Goal: Task Accomplishment & Management: Manage account settings

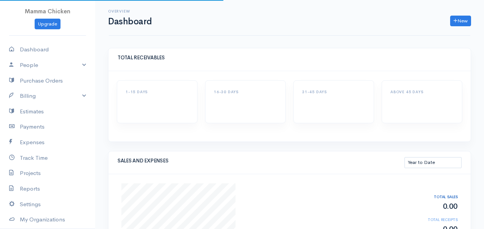
select select "thistoyear"
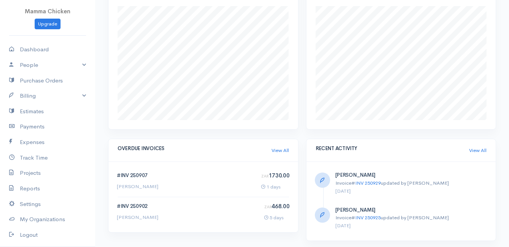
scroll to position [345, 0]
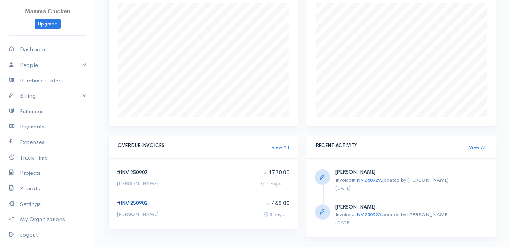
click at [137, 202] on link "INV 250902" at bounding box center [134, 203] width 27 height 6
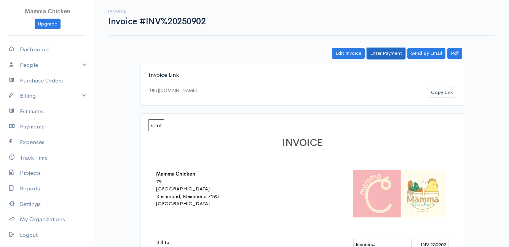
click at [390, 56] on link "Enter Payment" at bounding box center [385, 53] width 39 height 11
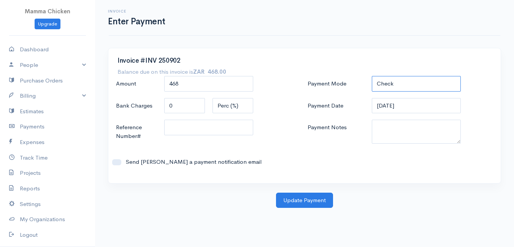
click at [418, 86] on select "Check Bank Transfer Credit Cash Debit ACH VISA MASTERCARD AMEX DISCOVER DINERS …" at bounding box center [416, 84] width 89 height 16
select select "Bank Transfer"
click at [372, 76] on select "Check Bank Transfer Credit Cash Debit ACH VISA MASTERCARD AMEX DISCOVER DINERS …" at bounding box center [416, 84] width 89 height 16
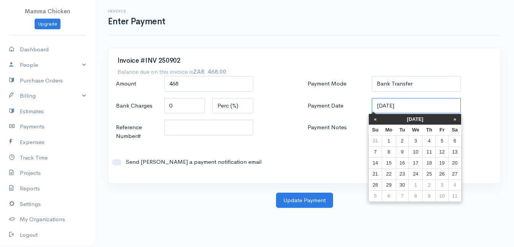
click at [414, 107] on input "[DATE]" at bounding box center [416, 106] width 89 height 16
click at [392, 163] on td "15" at bounding box center [389, 163] width 14 height 11
type input "[DATE]"
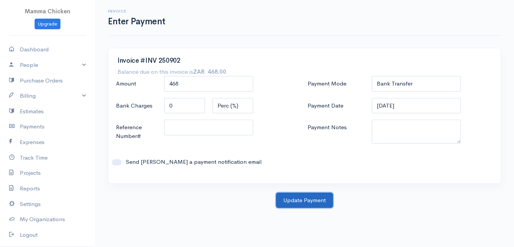
click at [307, 200] on button "Update Payment" at bounding box center [304, 201] width 57 height 16
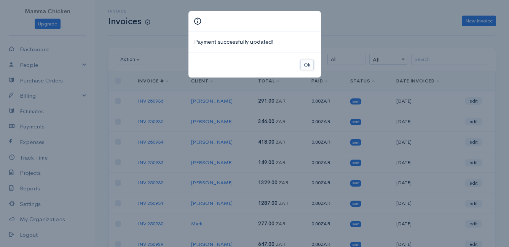
click at [308, 67] on button "Ok" at bounding box center [306, 65] width 13 height 11
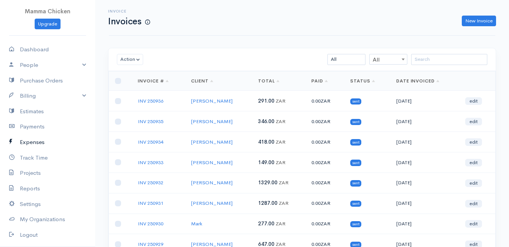
click at [25, 144] on link "Expenses" at bounding box center [47, 143] width 95 height 16
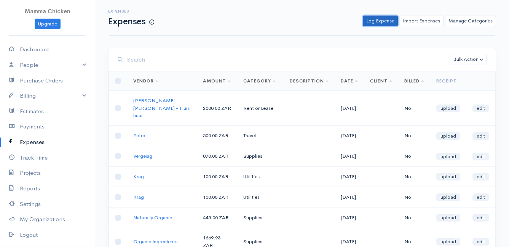
click at [382, 21] on link "Log Expense" at bounding box center [380, 21] width 35 height 11
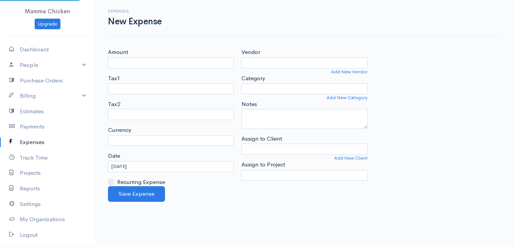
select select "ZAR"
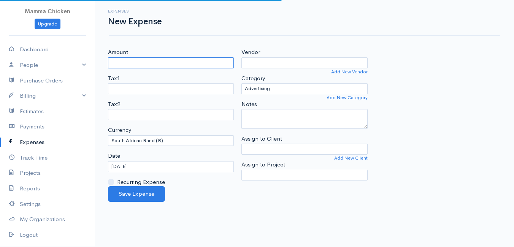
click at [136, 63] on input "Amount" at bounding box center [171, 62] width 126 height 11
type input "1002.5"
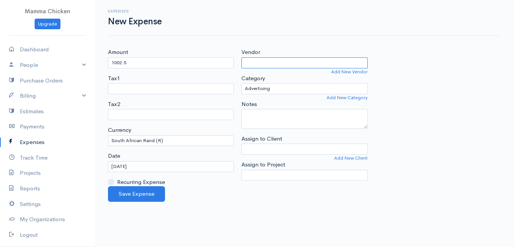
click at [272, 61] on input "Vendor" at bounding box center [305, 62] width 126 height 11
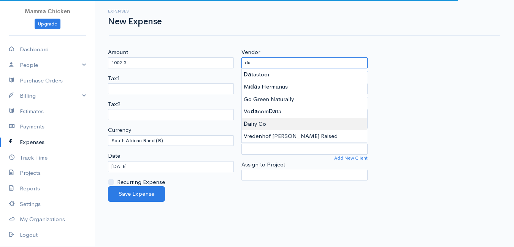
type input "Dairy Co"
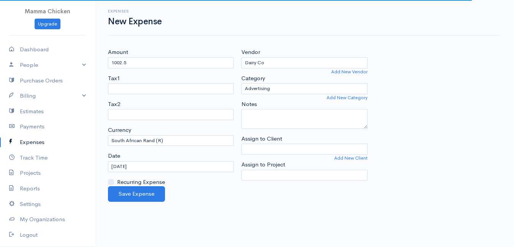
click at [274, 121] on body "Mamma Chicken Upgrade Dashboard People Clients Vendors Staff Users Purchase Ord…" at bounding box center [257, 123] width 514 height 247
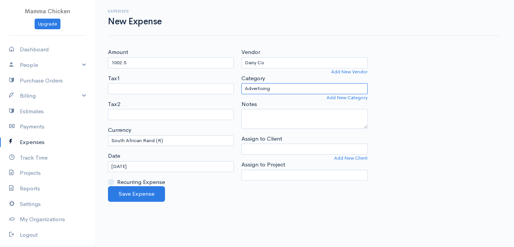
click at [290, 88] on select "Advertising Car & Truck Expenses Contractors Education Education and Training E…" at bounding box center [305, 88] width 126 height 11
select select "Supplies"
click at [242, 83] on select "Advertising Car & Truck Expenses Contractors Education Education and Training E…" at bounding box center [305, 88] width 126 height 11
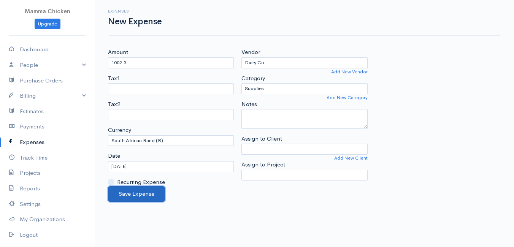
click at [138, 190] on button "Save Expense" at bounding box center [136, 194] width 57 height 16
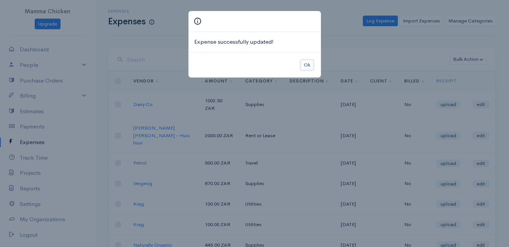
click at [308, 65] on button "Ok" at bounding box center [306, 65] width 13 height 11
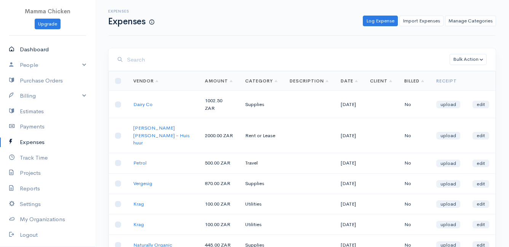
click at [43, 46] on link "Dashboard" at bounding box center [47, 50] width 95 height 16
select select "thistoyear"
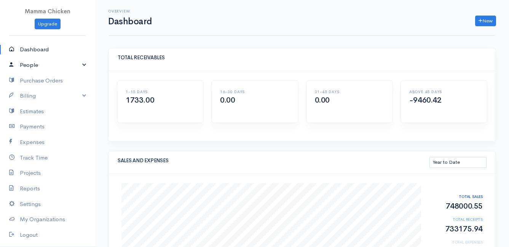
click at [29, 64] on link "People" at bounding box center [47, 65] width 95 height 16
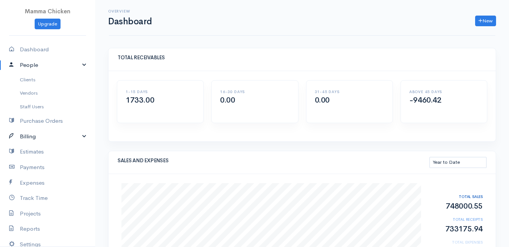
click at [37, 137] on link "Billing" at bounding box center [47, 137] width 95 height 16
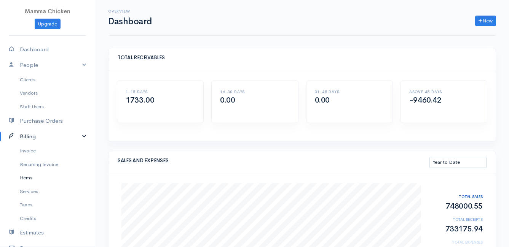
click at [30, 179] on link "Items" at bounding box center [47, 178] width 95 height 14
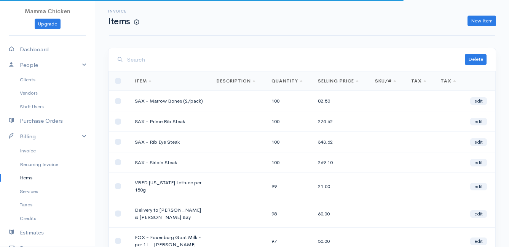
click at [140, 56] on input "search" at bounding box center [295, 60] width 337 height 16
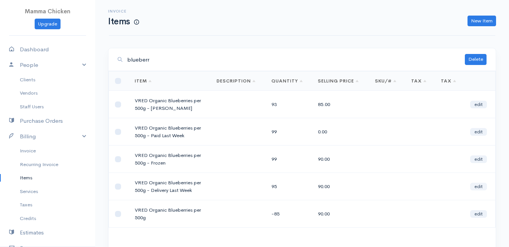
type input "blueberr"
click at [478, 186] on link "edit" at bounding box center [478, 187] width 17 height 8
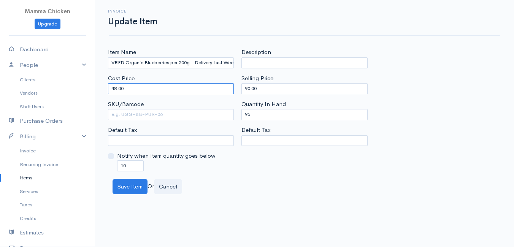
drag, startPoint x: 132, startPoint y: 90, endPoint x: 102, endPoint y: 89, distance: 30.1
click at [102, 89] on div "Item Name VRED Organic Blueberries per 500g - Delivery Last Week Cost Price 48.…" at bounding box center [304, 121] width 419 height 146
type input "50"
click at [255, 180] on div "Save Item Or Cancel" at bounding box center [305, 187] width 392 height 16
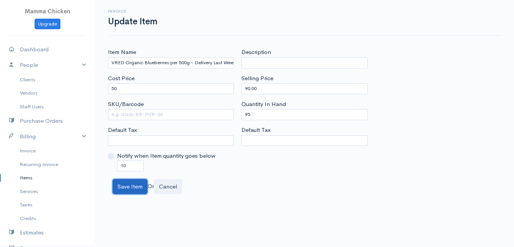
click at [128, 187] on button "Save Item" at bounding box center [130, 187] width 35 height 16
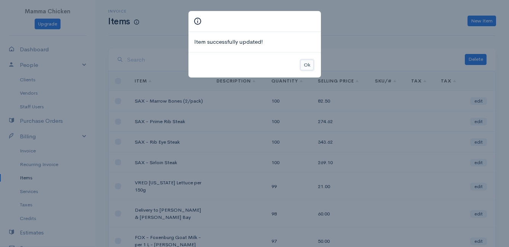
click at [307, 62] on button "Ok" at bounding box center [306, 65] width 13 height 11
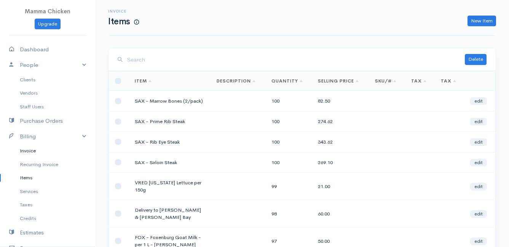
click at [29, 150] on link "Invoice" at bounding box center [47, 151] width 95 height 14
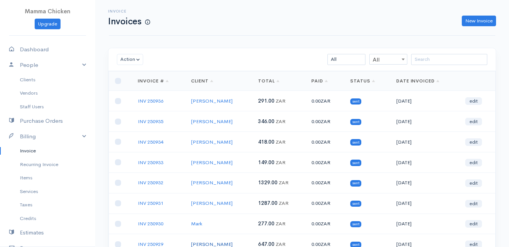
scroll to position [38, 0]
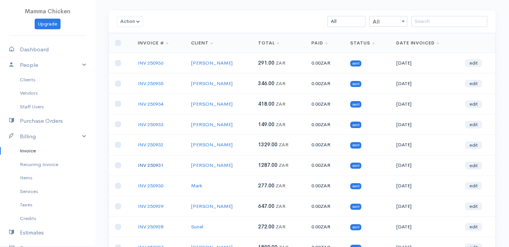
click at [152, 165] on link "INV 250931" at bounding box center [150, 165] width 25 height 6
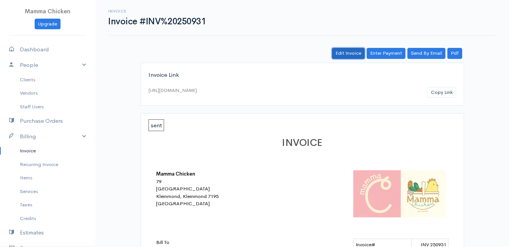
click at [346, 52] on link "Edit Invoice" at bounding box center [348, 53] width 33 height 11
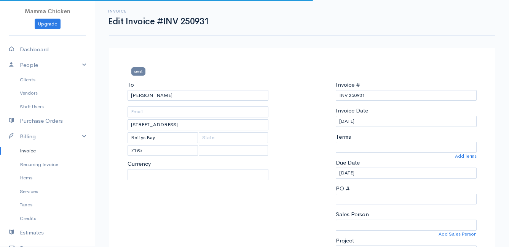
select select
select select "[GEOGRAPHIC_DATA]"
select select "ZAR"
select select "0"
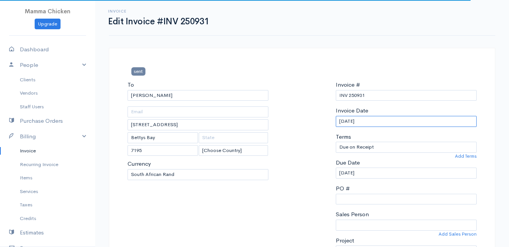
click at [372, 121] on input "[DATE]" at bounding box center [406, 121] width 141 height 11
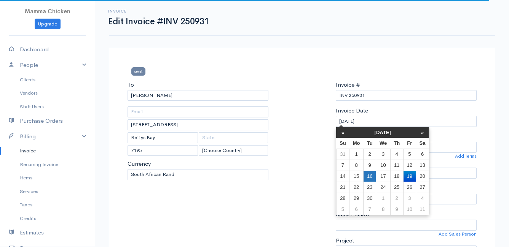
click at [373, 175] on td "16" at bounding box center [369, 176] width 13 height 11
type input "[DATE]"
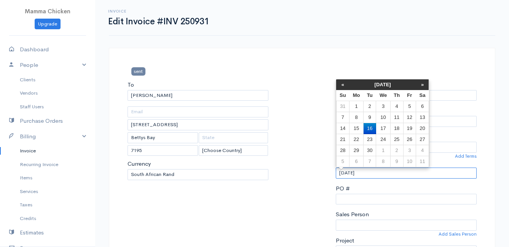
click at [373, 174] on input "[DATE]" at bounding box center [406, 173] width 141 height 11
click at [388, 126] on td "17" at bounding box center [383, 128] width 14 height 11
type input "[DATE]"
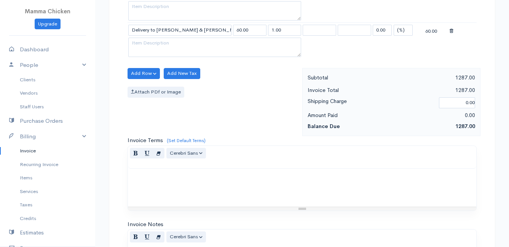
scroll to position [696, 0]
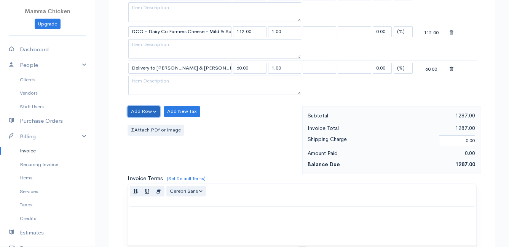
click at [137, 106] on button "Add Row" at bounding box center [143, 111] width 32 height 11
click at [148, 126] on link "Add Item Row" at bounding box center [158, 127] width 60 height 13
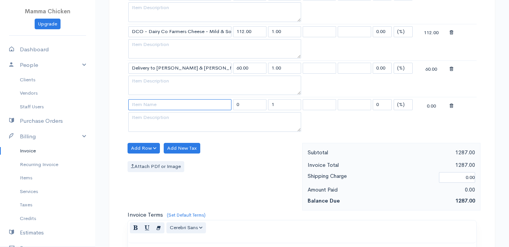
click at [145, 104] on input at bounding box center [179, 104] width 103 height 11
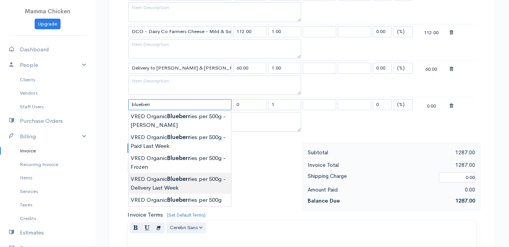
type input "VRED Organic Blueberries per 500g - Delivery Last Week"
type input "90.00"
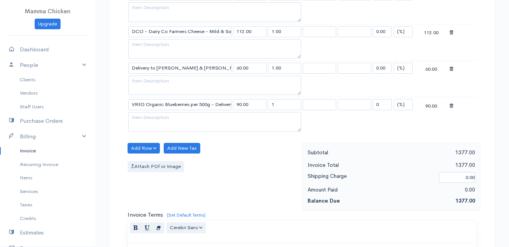
click at [224, 105] on input "VRED Organic Blueberries per 500g - Delivery Last Week" at bounding box center [179, 104] width 103 height 11
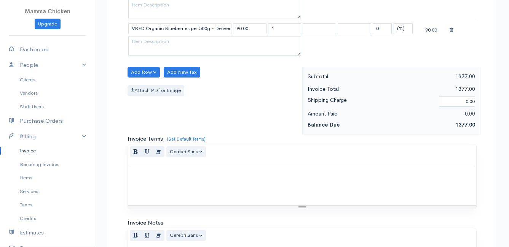
scroll to position [923, 0]
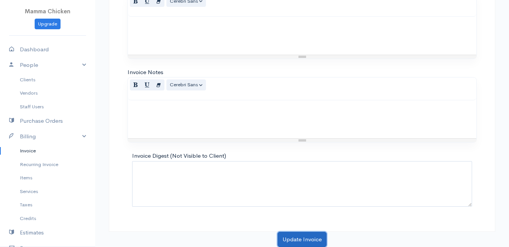
click at [307, 229] on button "Update Invoice" at bounding box center [301, 240] width 49 height 16
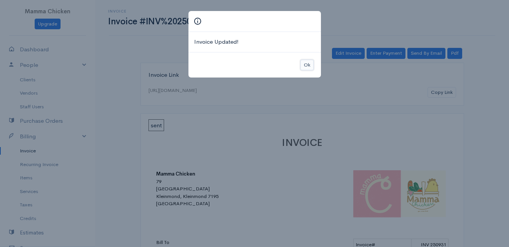
click at [309, 65] on button "Ok" at bounding box center [306, 65] width 13 height 11
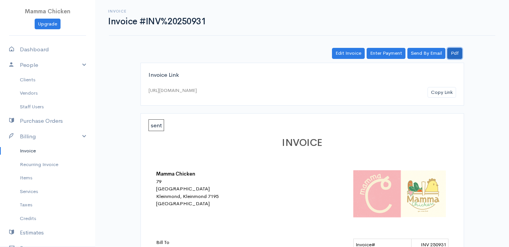
click at [459, 53] on link "Pdf" at bounding box center [454, 53] width 15 height 11
click at [32, 151] on link "Invoice" at bounding box center [47, 151] width 95 height 14
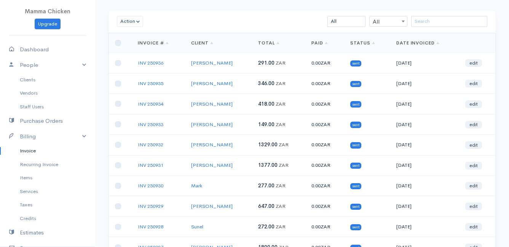
scroll to position [76, 0]
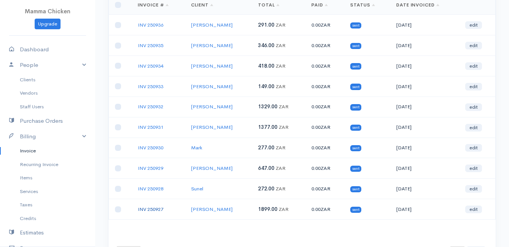
click at [147, 207] on link "INV 250927" at bounding box center [150, 209] width 25 height 6
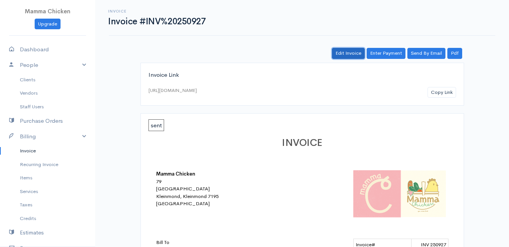
click at [351, 53] on link "Edit Invoice" at bounding box center [348, 53] width 33 height 11
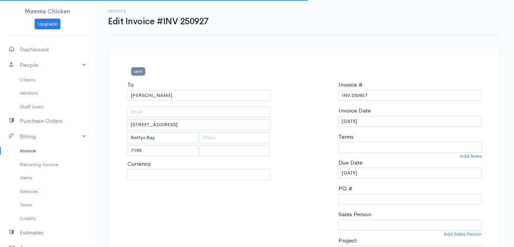
select select
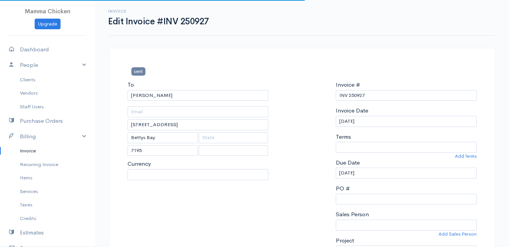
select select "0"
select select "[GEOGRAPHIC_DATA]"
select select "ZAR"
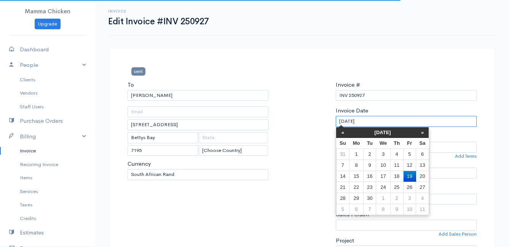
click at [373, 121] on input "[DATE]" at bounding box center [406, 121] width 141 height 11
click at [367, 176] on td "16" at bounding box center [369, 176] width 13 height 11
type input "[DATE]"
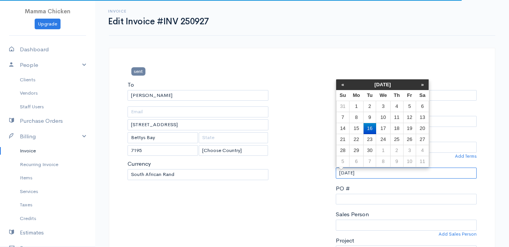
click at [374, 171] on input "[DATE]" at bounding box center [406, 173] width 141 height 11
click at [383, 127] on td "17" at bounding box center [383, 128] width 14 height 11
type input "[DATE]"
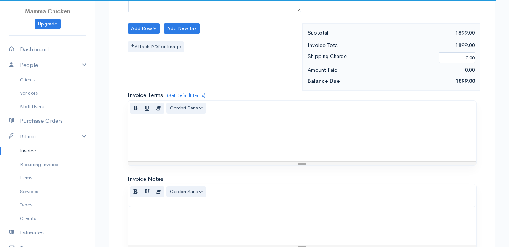
scroll to position [1362, 0]
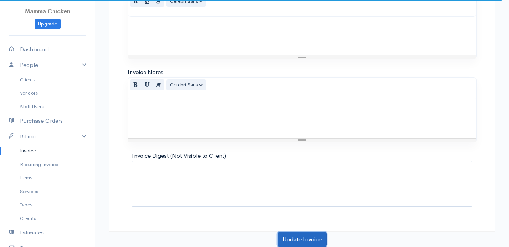
click at [300, 229] on button "Update Invoice" at bounding box center [301, 240] width 49 height 16
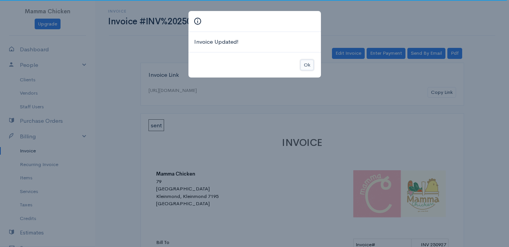
click at [302, 63] on button "Ok" at bounding box center [306, 65] width 13 height 11
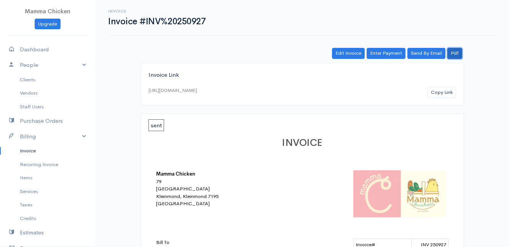
click at [457, 54] on link "Pdf" at bounding box center [454, 53] width 15 height 11
click at [33, 151] on link "Invoice" at bounding box center [47, 151] width 95 height 14
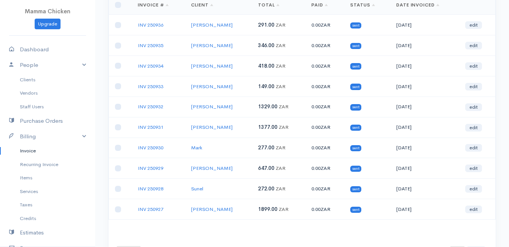
scroll to position [114, 0]
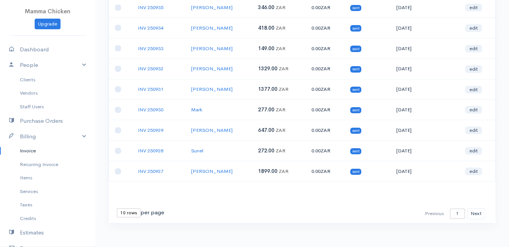
click at [127, 212] on select "10 rows 25 rows 50 rows" at bounding box center [129, 212] width 24 height 9
select select "25"
click at [117, 208] on select "10 rows 25 rows 50 rows" at bounding box center [129, 212] width 24 height 9
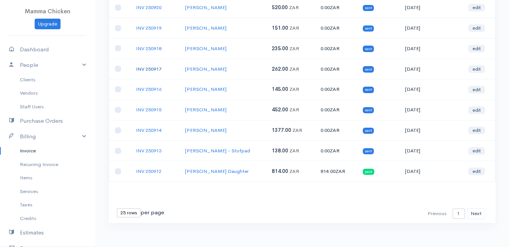
click at [158, 68] on link "INV 250917" at bounding box center [148, 69] width 25 height 6
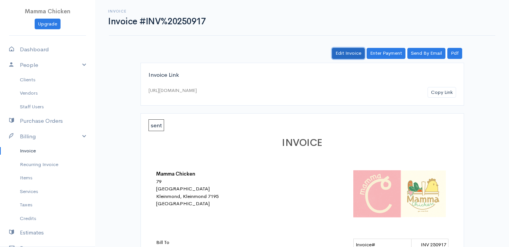
click at [354, 51] on link "Edit Invoice" at bounding box center [348, 53] width 33 height 11
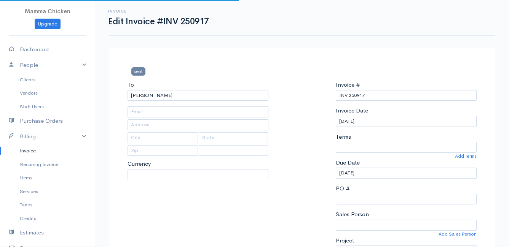
type input "[STREET_ADDRESS][GEOGRAPHIC_DATA][PERSON_NAME]"
type input "[PERSON_NAME] Bay"
type input "7195"
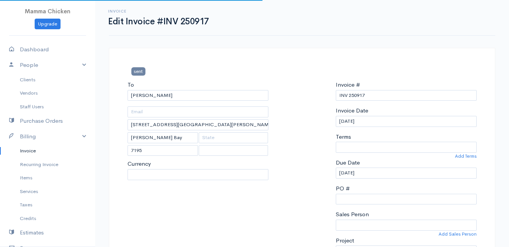
select select
select select "[GEOGRAPHIC_DATA]"
select select "ZAR"
select select "0"
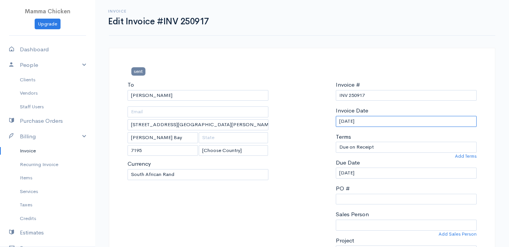
click at [379, 122] on input "[DATE]" at bounding box center [406, 121] width 141 height 11
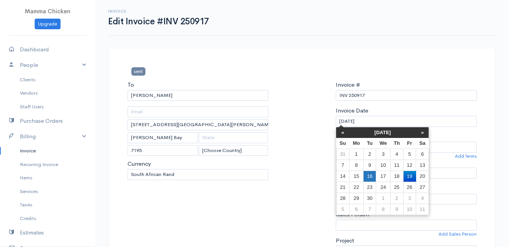
click at [367, 175] on td "16" at bounding box center [369, 176] width 13 height 11
type input "[DATE]"
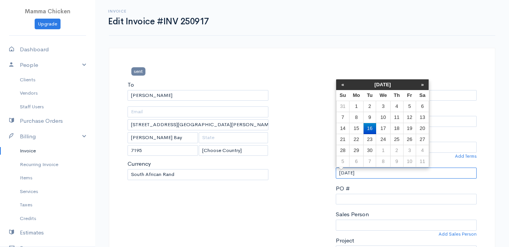
click at [367, 175] on input "[DATE]" at bounding box center [406, 173] width 141 height 11
click at [381, 124] on td "17" at bounding box center [383, 128] width 14 height 11
type input "[DATE]"
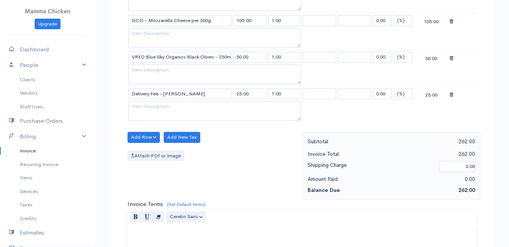
scroll to position [520, 0]
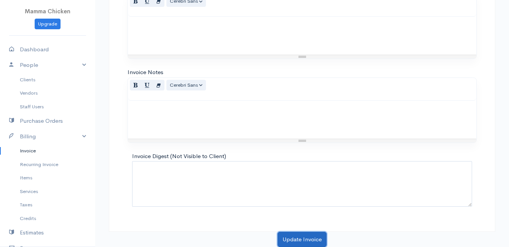
click at [313, 229] on button "Update Invoice" at bounding box center [301, 240] width 49 height 16
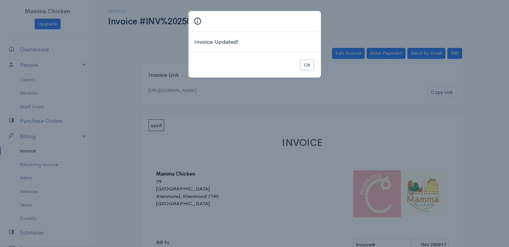
click at [313, 66] on button "Ok" at bounding box center [306, 65] width 13 height 11
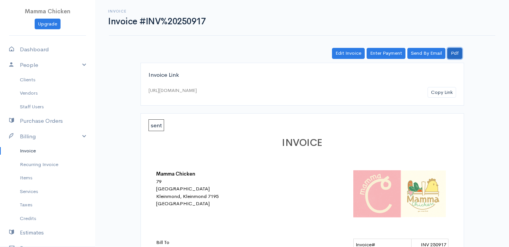
click at [454, 52] on link "Pdf" at bounding box center [454, 53] width 15 height 11
click at [35, 150] on link "Invoice" at bounding box center [47, 151] width 95 height 14
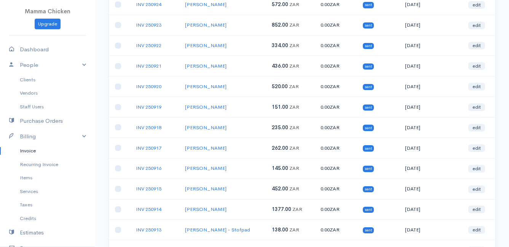
scroll to position [380, 0]
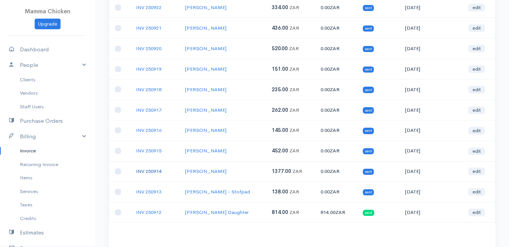
click at [150, 170] on link "INV 250914" at bounding box center [148, 171] width 25 height 6
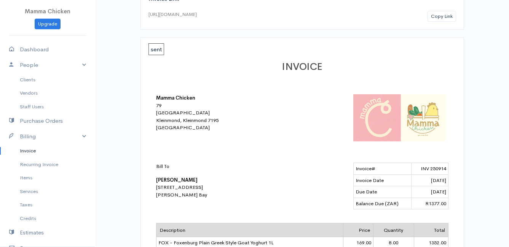
scroll to position [38, 0]
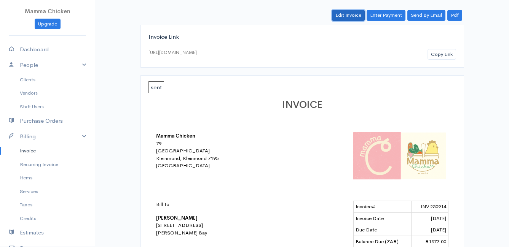
click at [352, 15] on link "Edit Invoice" at bounding box center [348, 15] width 33 height 11
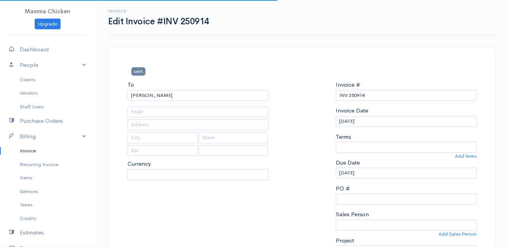
type input "[STREET_ADDRESS]"
type input "[PERSON_NAME] Bay"
select select
select select "0"
select select "[GEOGRAPHIC_DATA]"
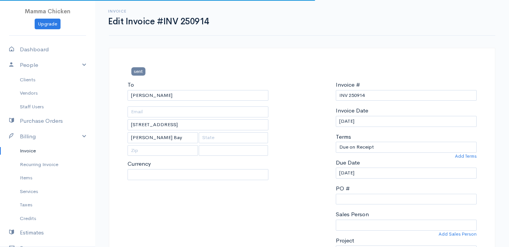
select select "ZAR"
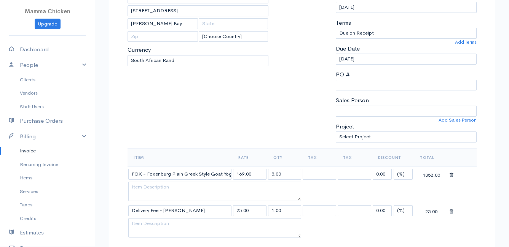
scroll to position [38, 0]
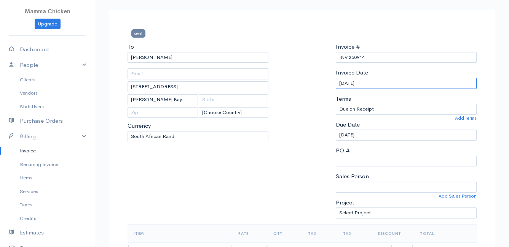
click at [386, 84] on input "[DATE]" at bounding box center [406, 83] width 141 height 11
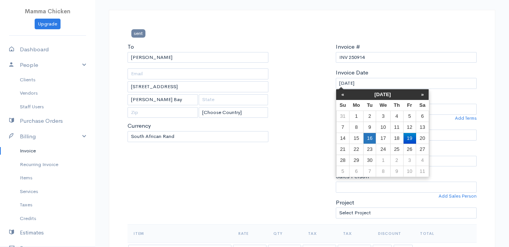
click at [369, 135] on td "16" at bounding box center [369, 138] width 13 height 11
type input "[DATE]"
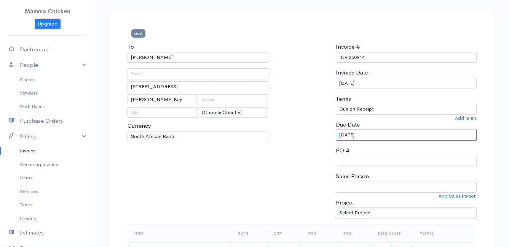
click at [371, 134] on input "[DATE]" at bounding box center [406, 135] width 141 height 11
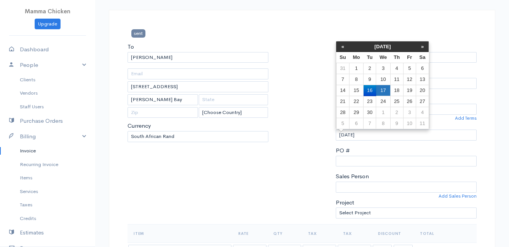
click at [382, 88] on td "17" at bounding box center [383, 90] width 14 height 11
type input "[DATE]"
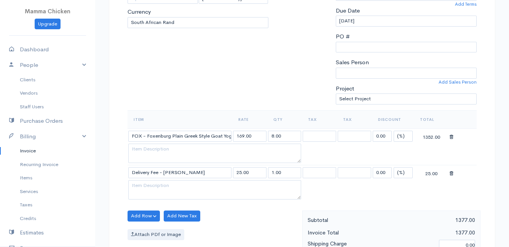
scroll to position [190, 0]
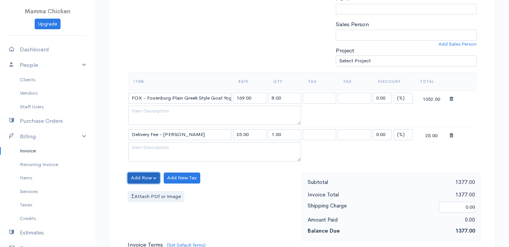
click at [147, 178] on button "Add Row" at bounding box center [143, 178] width 32 height 11
click at [150, 192] on link "Add Item Row" at bounding box center [158, 193] width 60 height 13
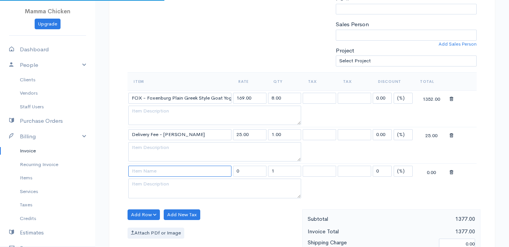
click at [149, 171] on input at bounding box center [179, 171] width 103 height 11
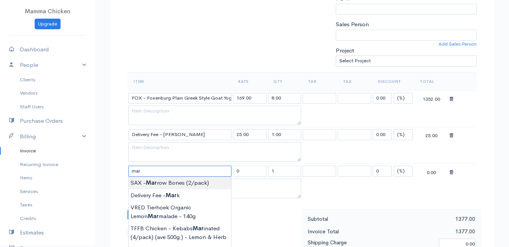
type input "SAX - Marrow Bones (2/pack)"
type input "82.50"
click at [179, 180] on body "Mamma Chicken Upgrade Dashboard People Clients Vendors Staff Users Purchase Ord…" at bounding box center [254, 175] width 509 height 731
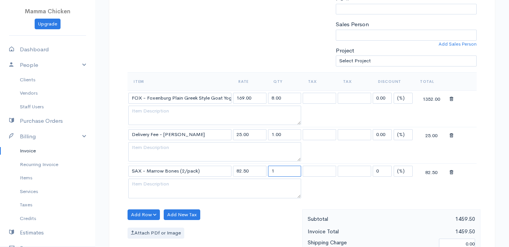
drag, startPoint x: 282, startPoint y: 171, endPoint x: 264, endPoint y: 172, distance: 18.3
click at [264, 172] on tr "SAX - Marrow Bones (2/pack) 82.50 1 0 (%) Flat 82.50" at bounding box center [301, 171] width 349 height 15
type input "0.55"
click at [350, 186] on table "Item Rate Qty Tax Tax Discount Total FOX - Foxenburg Plain Greek Style Goat Yog…" at bounding box center [301, 136] width 349 height 128
click at [450, 172] on icon at bounding box center [451, 172] width 4 height 5
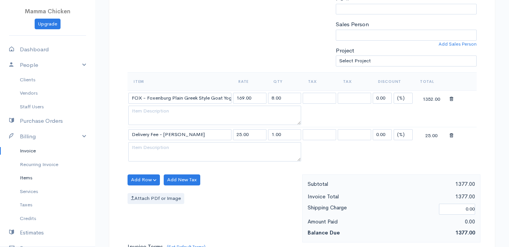
click at [30, 178] on link "Items" at bounding box center [47, 178] width 95 height 14
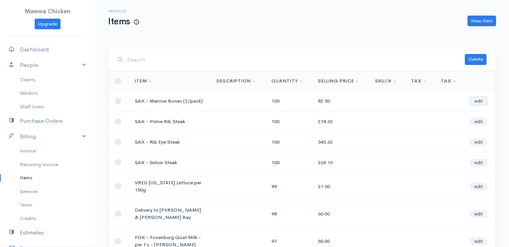
click at [480, 100] on link "edit" at bounding box center [478, 101] width 17 height 8
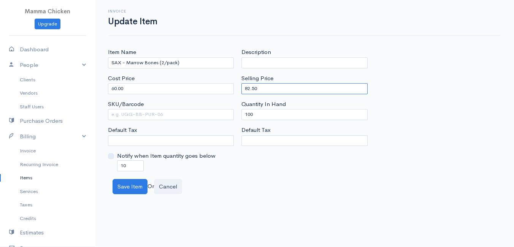
click at [261, 89] on input "82.50" at bounding box center [305, 88] width 126 height 11
type input "82.80"
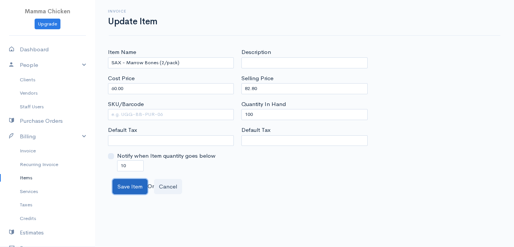
click at [126, 186] on button "Save Item" at bounding box center [130, 187] width 35 height 16
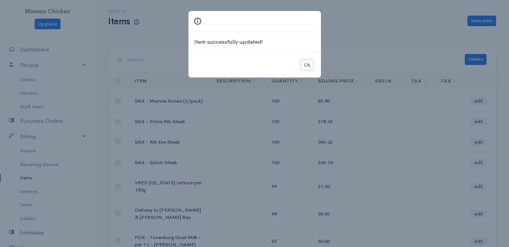
click at [305, 67] on button "Ok" at bounding box center [306, 65] width 13 height 11
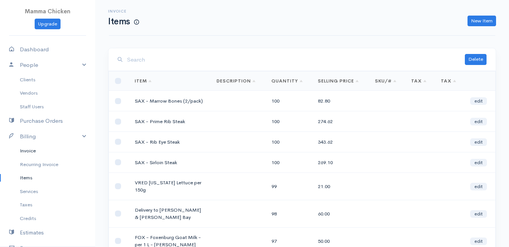
click at [28, 148] on link "Invoice" at bounding box center [47, 151] width 95 height 14
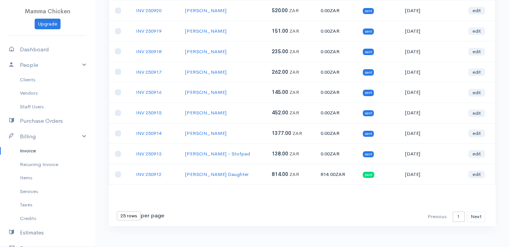
scroll to position [380, 0]
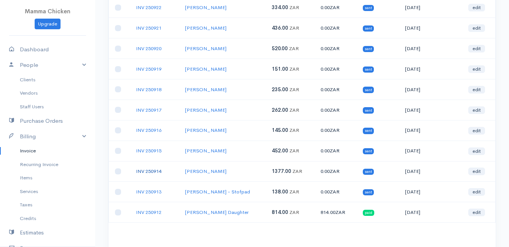
click at [142, 169] on link "INV 250914" at bounding box center [148, 171] width 25 height 6
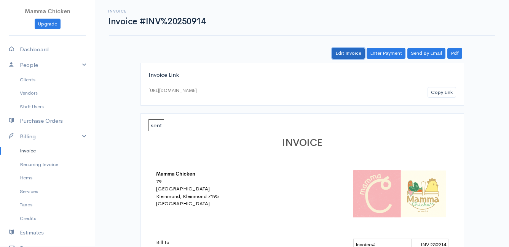
click at [351, 54] on link "Edit Invoice" at bounding box center [348, 53] width 33 height 11
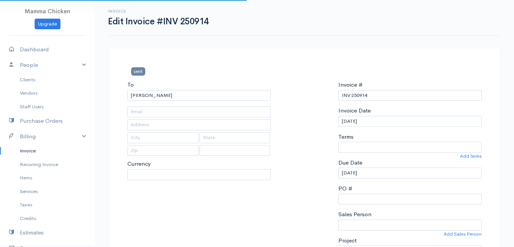
type input "[STREET_ADDRESS]"
type input "[PERSON_NAME] Bay"
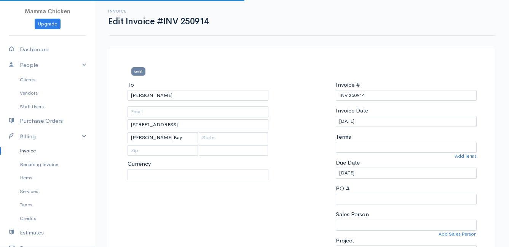
select select
select select "0"
select select "[GEOGRAPHIC_DATA]"
select select "ZAR"
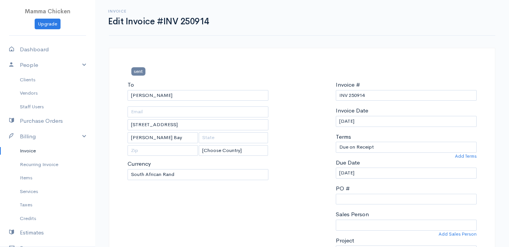
scroll to position [266, 0]
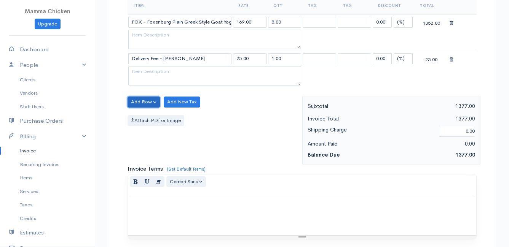
click at [146, 101] on button "Add Row" at bounding box center [143, 102] width 32 height 11
click at [144, 115] on link "Add Item Row" at bounding box center [158, 117] width 60 height 13
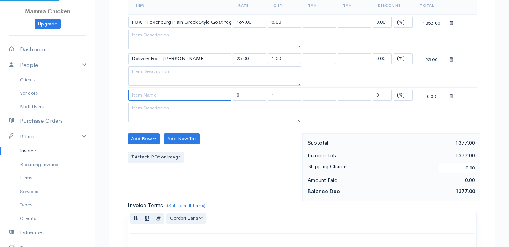
click at [146, 97] on input at bounding box center [179, 95] width 103 height 11
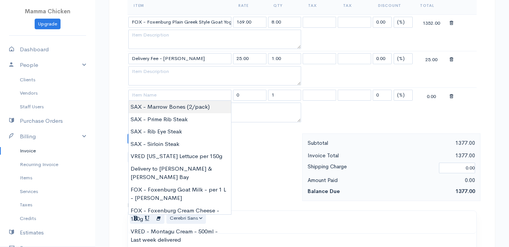
type input "SAX - Marrow Bones (2/pack)"
type input "82.80"
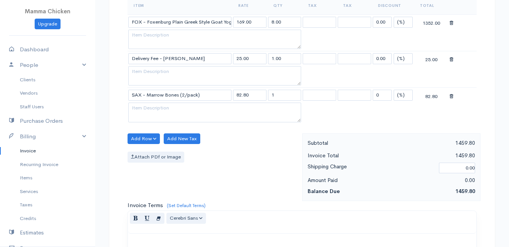
click at [151, 107] on body "Mamma Chicken Upgrade Dashboard People Clients Vendors Staff Users Purchase Ord…" at bounding box center [254, 99] width 509 height 731
click at [291, 98] on input "1" at bounding box center [284, 95] width 33 height 11
type input "0.55"
click at [264, 183] on div "Add Row Add Item Row Add Time Row Add New Tax Attach PDf or Image" at bounding box center [213, 168] width 178 height 68
click at [145, 137] on button "Add Row" at bounding box center [143, 139] width 32 height 11
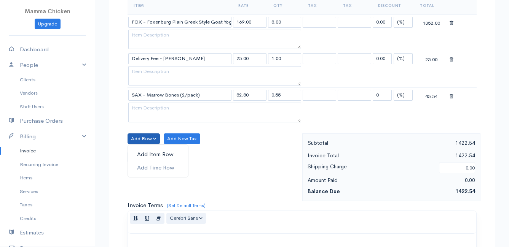
click at [150, 155] on link "Add Item Row" at bounding box center [158, 154] width 60 height 13
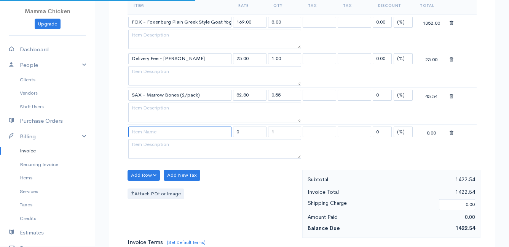
click at [149, 136] on input at bounding box center [179, 132] width 103 height 11
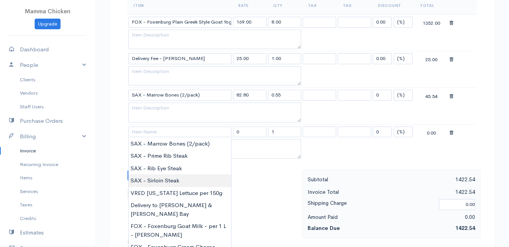
type input "SAX - Sirloin Steak"
type input "269.10"
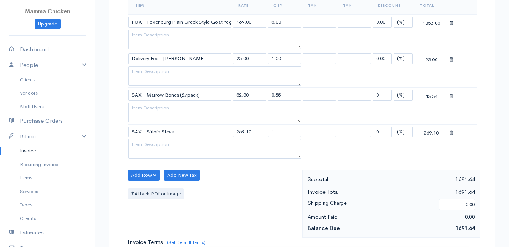
click at [175, 181] on body "Mamma Chicken Upgrade Dashboard People Clients Vendors Staff Users Purchase Ord…" at bounding box center [254, 117] width 509 height 767
click at [285, 134] on input "1" at bounding box center [284, 132] width 33 height 11
type input "0.75"
click at [261, 191] on div "Attach PDf or Image" at bounding box center [212, 194] width 171 height 11
click at [269, 176] on div "Add Row Add Item Row Add Time Row Add New Tax Attach PDf or Image" at bounding box center [213, 204] width 178 height 68
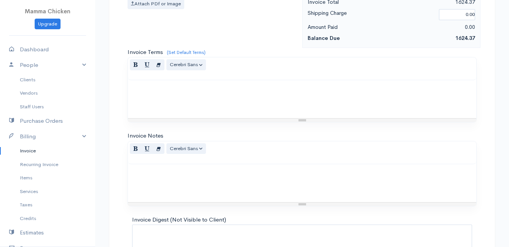
scroll to position [520, 0]
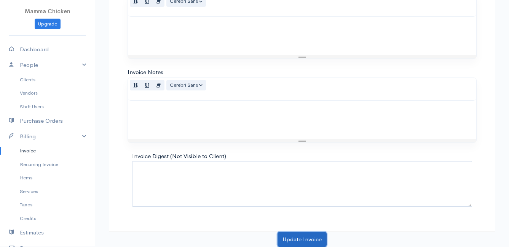
click at [301, 229] on button "Update Invoice" at bounding box center [301, 240] width 49 height 16
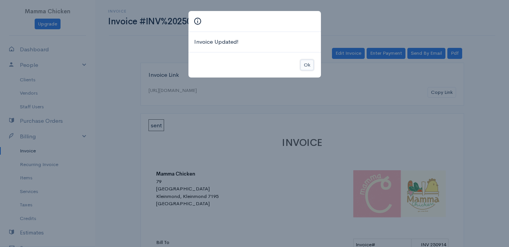
click at [307, 63] on button "Ok" at bounding box center [306, 65] width 13 height 11
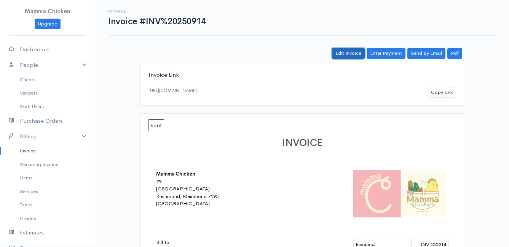
click at [349, 50] on link "Edit Invoice" at bounding box center [348, 53] width 33 height 11
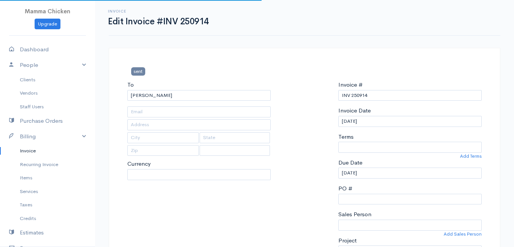
type input "[STREET_ADDRESS]"
type input "[PERSON_NAME] Bay"
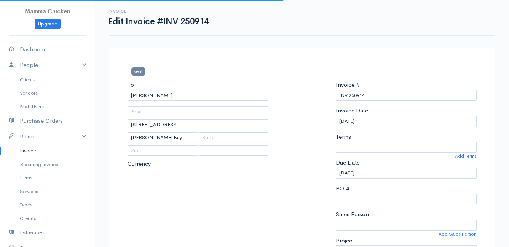
select select
select select "[GEOGRAPHIC_DATA]"
select select "ZAR"
select select "0"
click at [378, 122] on input "[DATE]" at bounding box center [406, 121] width 141 height 11
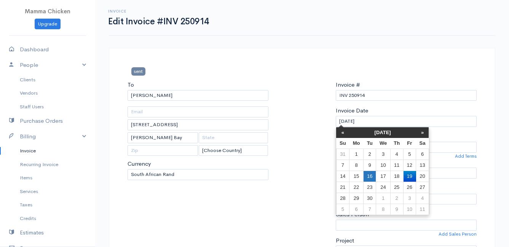
click at [373, 177] on td "16" at bounding box center [369, 176] width 13 height 11
type input "[DATE]"
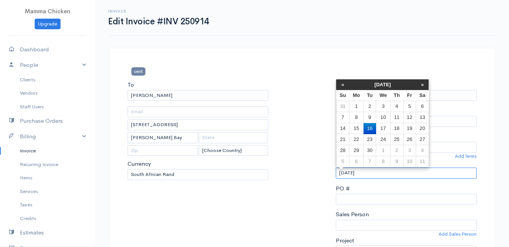
click at [376, 174] on input "[DATE]" at bounding box center [406, 173] width 141 height 11
click at [385, 126] on td "17" at bounding box center [383, 128] width 14 height 11
type input "[DATE]"
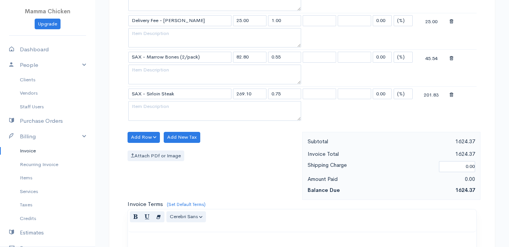
scroll to position [520, 0]
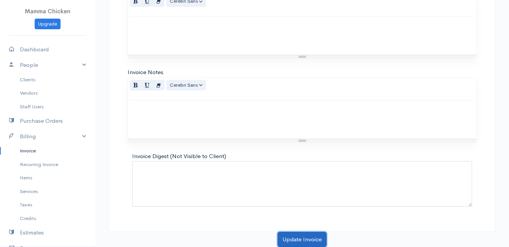
click at [308, 229] on button "Update Invoice" at bounding box center [301, 240] width 49 height 16
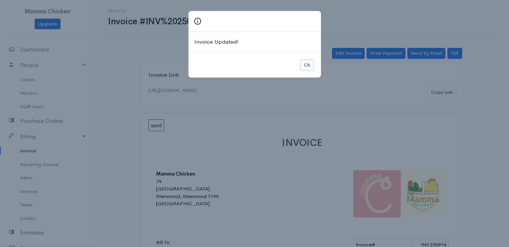
click at [310, 65] on button "Ok" at bounding box center [306, 65] width 13 height 11
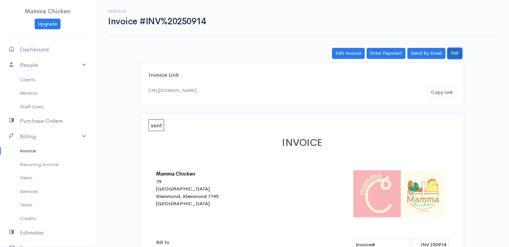
click at [461, 51] on link "Pdf" at bounding box center [454, 53] width 15 height 11
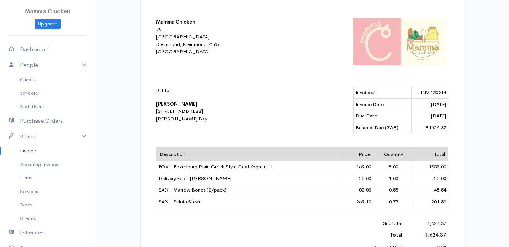
scroll to position [38, 0]
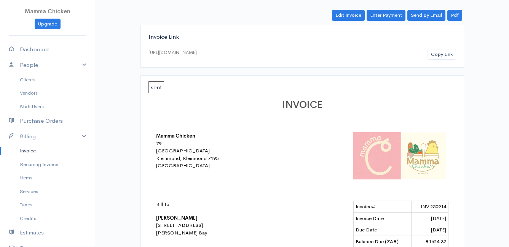
click at [29, 150] on link "Invoice" at bounding box center [47, 151] width 95 height 14
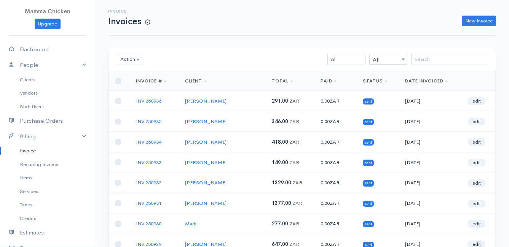
scroll to position [38, 0]
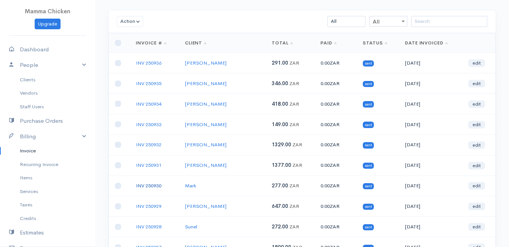
click at [154, 186] on link "INV 250930" at bounding box center [148, 186] width 25 height 6
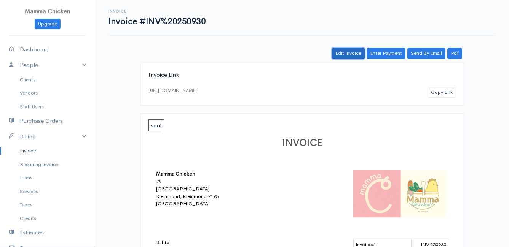
click at [340, 49] on link "Edit Invoice" at bounding box center [348, 53] width 33 height 11
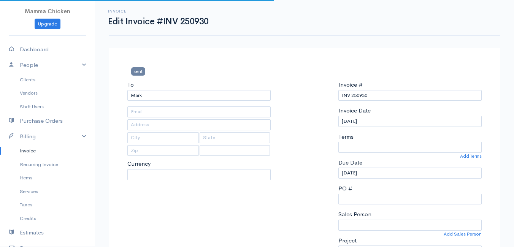
type input "[STREET_ADDRESS][PERSON_NAME]"
type input "Pringlebay"
type input "7195"
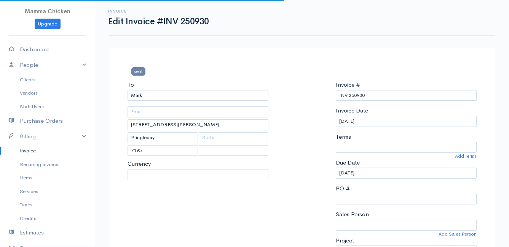
select select
select select "[GEOGRAPHIC_DATA]"
select select "ZAR"
select select "0"
click at [400, 123] on input "[DATE]" at bounding box center [406, 121] width 141 height 11
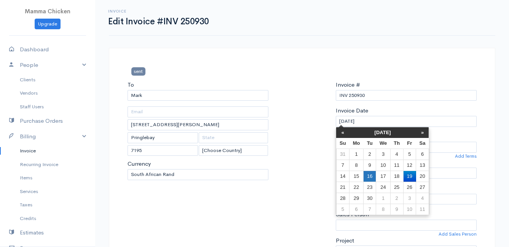
click at [368, 175] on td "16" at bounding box center [369, 176] width 13 height 11
type input "[DATE]"
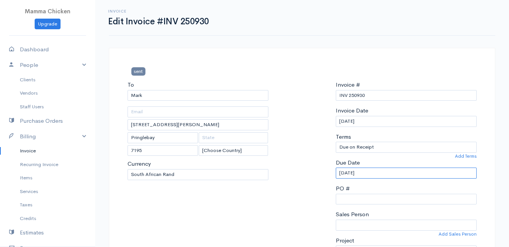
click at [380, 171] on input "[DATE]" at bounding box center [406, 173] width 141 height 11
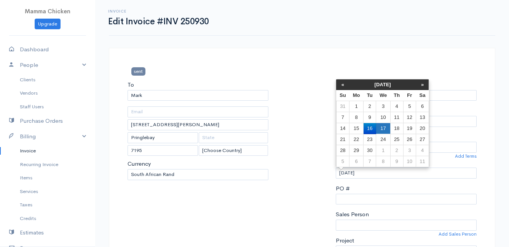
click at [387, 128] on td "17" at bounding box center [383, 128] width 14 height 11
type input "[DATE]"
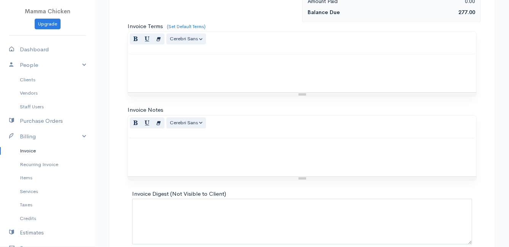
scroll to position [557, 0]
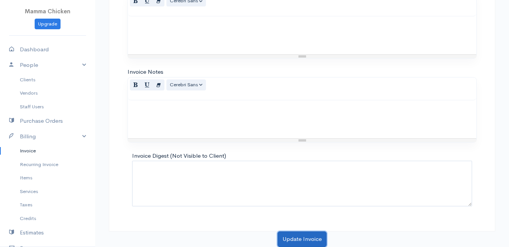
click at [304, 229] on button "Update Invoice" at bounding box center [301, 240] width 49 height 16
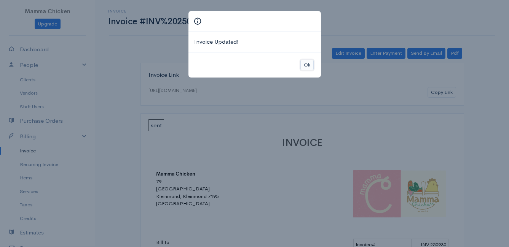
click at [308, 64] on button "Ok" at bounding box center [306, 65] width 13 height 11
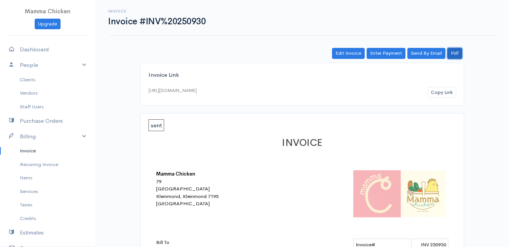
click at [458, 55] on link "Pdf" at bounding box center [454, 53] width 15 height 11
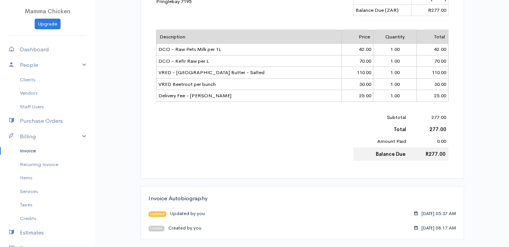
scroll to position [118, 0]
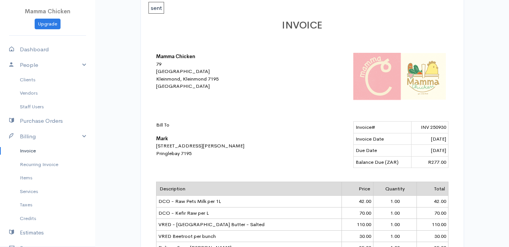
click at [30, 151] on link "Invoice" at bounding box center [47, 151] width 95 height 14
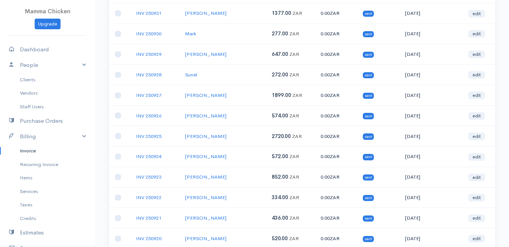
scroll to position [228, 0]
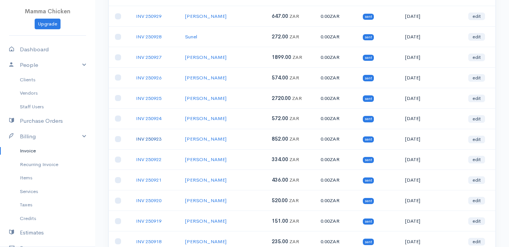
click at [155, 140] on link "INV 250923" at bounding box center [148, 139] width 25 height 6
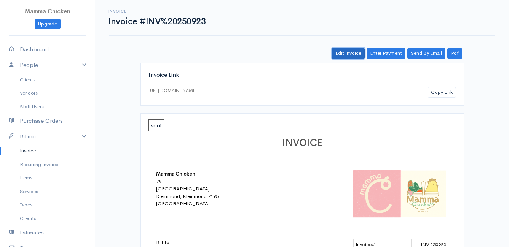
click at [345, 50] on link "Edit Invoice" at bounding box center [348, 53] width 33 height 11
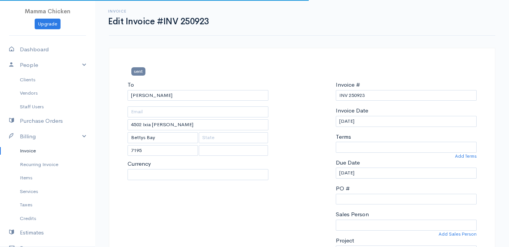
select select
select select "[GEOGRAPHIC_DATA]"
select select "0"
select select "ZAR"
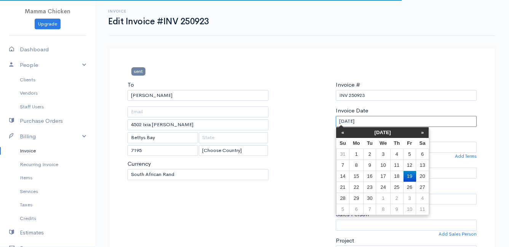
click at [383, 121] on input "[DATE]" at bounding box center [406, 121] width 141 height 11
click at [372, 178] on td "16" at bounding box center [369, 176] width 13 height 11
type input "[DATE]"
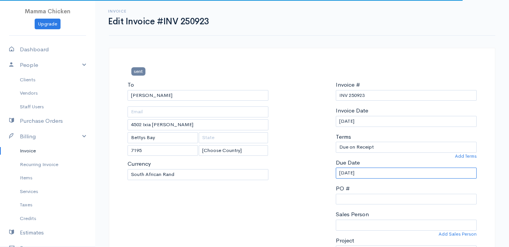
click at [379, 173] on input "[DATE]" at bounding box center [406, 173] width 141 height 11
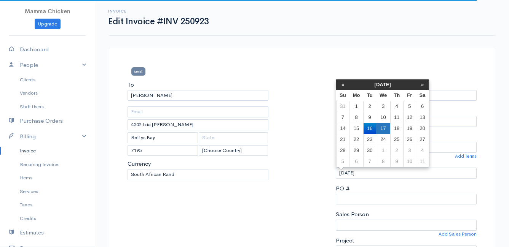
click at [386, 125] on td "17" at bounding box center [383, 128] width 14 height 11
type input "[DATE]"
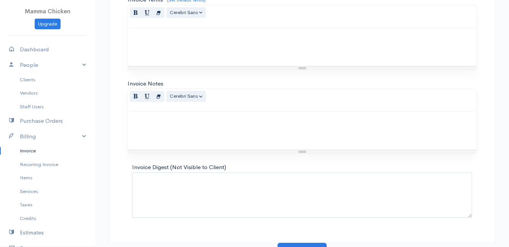
scroll to position [886, 0]
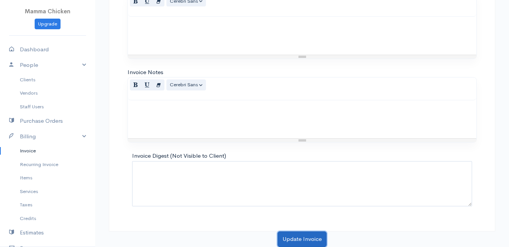
click at [302, 229] on button "Update Invoice" at bounding box center [301, 240] width 49 height 16
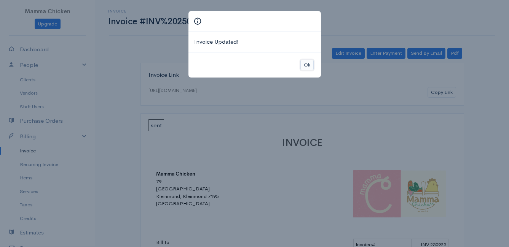
click at [305, 62] on button "Ok" at bounding box center [306, 65] width 13 height 11
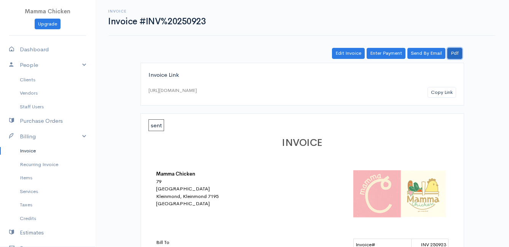
click at [459, 56] on link "Pdf" at bounding box center [454, 53] width 15 height 11
click at [35, 147] on link "Invoice" at bounding box center [47, 151] width 95 height 14
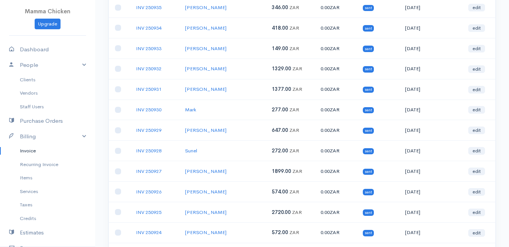
scroll to position [76, 0]
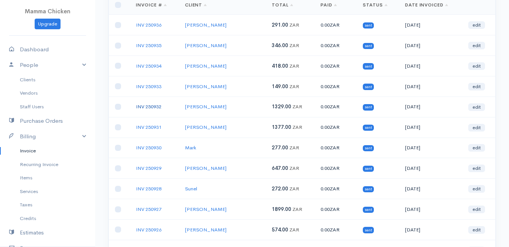
click at [153, 105] on link "INV 250932" at bounding box center [148, 106] width 25 height 6
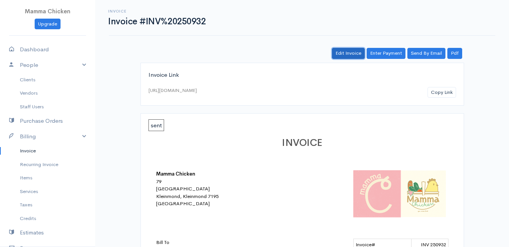
click at [348, 51] on link "Edit Invoice" at bounding box center [348, 53] width 33 height 11
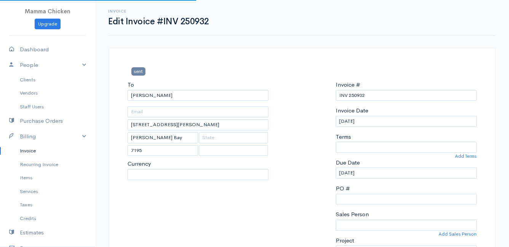
select select
select select "[GEOGRAPHIC_DATA]"
select select "ZAR"
select select "0"
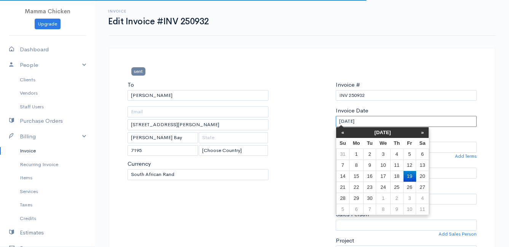
click at [378, 123] on input "[DATE]" at bounding box center [406, 121] width 141 height 11
click at [367, 175] on td "16" at bounding box center [369, 176] width 13 height 11
type input "[DATE]"
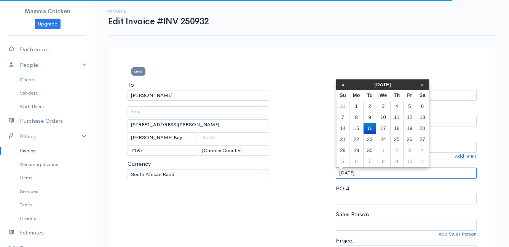
click at [373, 170] on input "[DATE]" at bounding box center [406, 173] width 141 height 11
click at [382, 126] on td "17" at bounding box center [383, 128] width 14 height 11
type input "[DATE]"
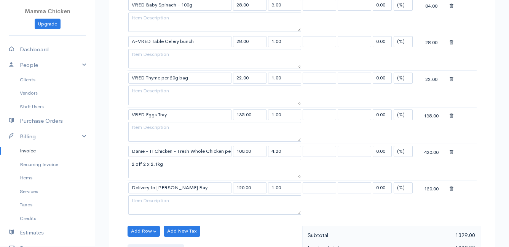
scroll to position [761, 0]
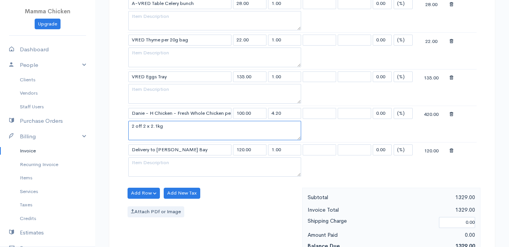
click at [158, 125] on textarea "2 off 2 x 2.1kg" at bounding box center [214, 131] width 173 height 20
type textarea "2 off 2 x 2.2kg"
click at [278, 113] on input "4.20" at bounding box center [284, 113] width 33 height 11
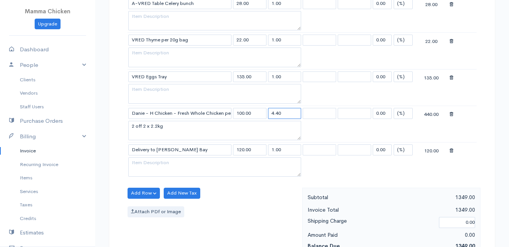
type input "4.40"
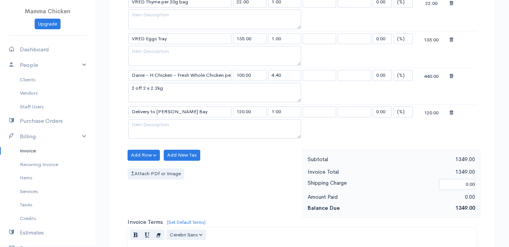
scroll to position [837, 0]
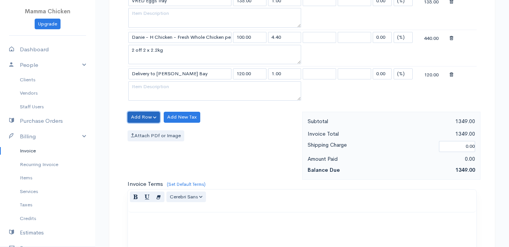
click at [141, 116] on button "Add Row" at bounding box center [143, 117] width 32 height 11
click at [139, 132] on link "Add Item Row" at bounding box center [158, 132] width 60 height 13
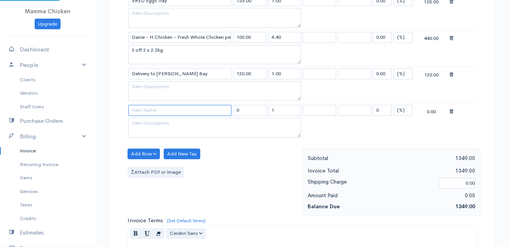
click at [142, 109] on input at bounding box center [179, 110] width 103 height 11
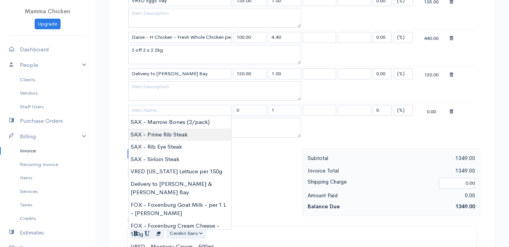
type input "SAX - Prime Rib Steak"
type input "274.62"
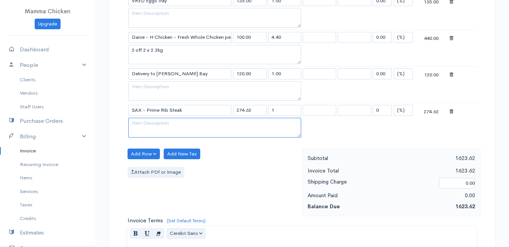
click at [189, 134] on textarea at bounding box center [214, 128] width 173 height 20
type textarea "1 x 0.74 + 0.62"
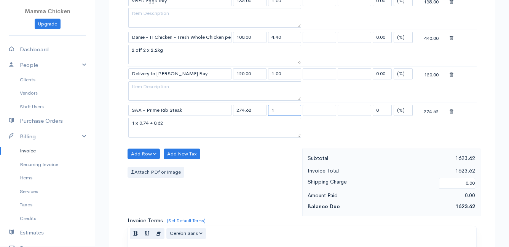
drag, startPoint x: 278, startPoint y: 110, endPoint x: 269, endPoint y: 111, distance: 9.2
click at [269, 111] on input "1" at bounding box center [284, 110] width 33 height 11
type input "1.36"
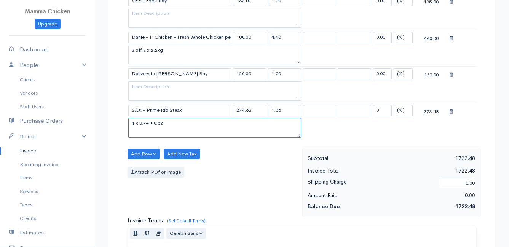
click at [140, 124] on textarea "1 x 0.74 + 0.62" at bounding box center [214, 128] width 173 height 20
click at [178, 125] on textarea "0.74 + 0.62" at bounding box center [214, 128] width 173 height 20
type textarea "0.74 + 0.62 = 1.36kg"
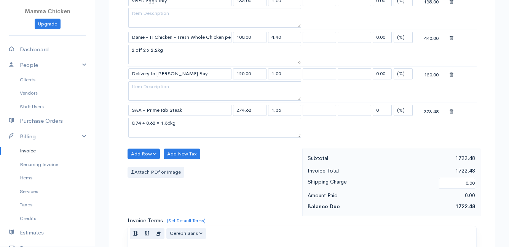
click at [218, 160] on div "Add Row Add Item Row Add Time Row Add New Tax Attach PDf or Image" at bounding box center [213, 183] width 178 height 68
click at [137, 154] on button "Add Row" at bounding box center [143, 154] width 32 height 11
click at [141, 167] on link "Add Item Row" at bounding box center [158, 169] width 60 height 13
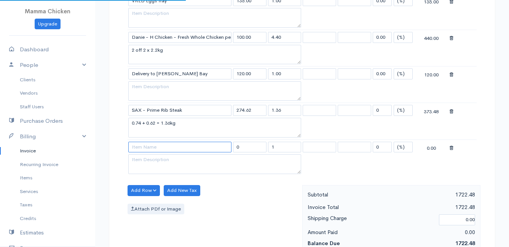
click at [142, 150] on input at bounding box center [179, 147] width 103 height 11
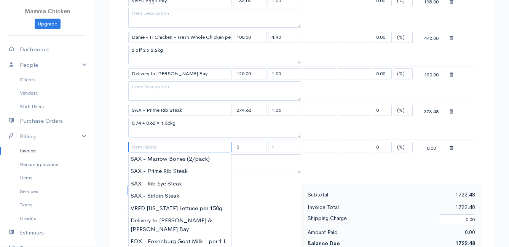
click at [161, 145] on input at bounding box center [179, 147] width 103 height 11
type input "SAX - Rib Eye Steak"
type input "343.62"
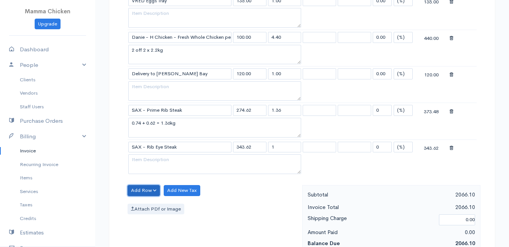
click at [145, 190] on button "Add Row" at bounding box center [143, 190] width 32 height 11
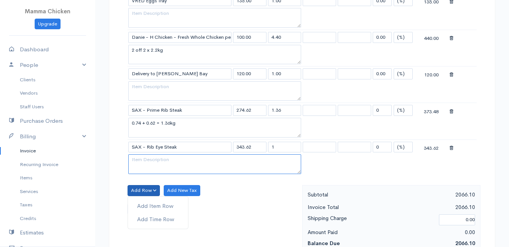
click at [148, 164] on textarea at bounding box center [214, 164] width 173 height 20
type textarea "0.50+0.37+0.36 ="
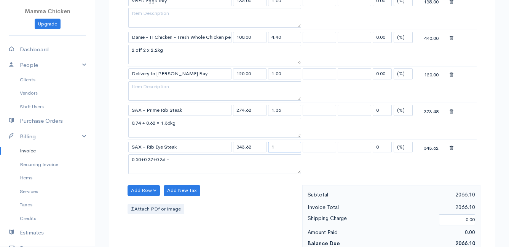
drag, startPoint x: 278, startPoint y: 148, endPoint x: 268, endPoint y: 150, distance: 10.3
click at [268, 150] on input "1" at bounding box center [284, 147] width 33 height 11
type input "1.23"
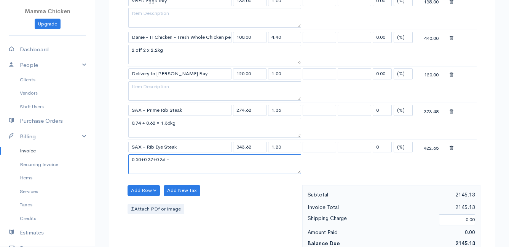
click at [183, 162] on textarea "0.50+0.37+0.36 =" at bounding box center [214, 164] width 173 height 20
type textarea "0.50+0.37+0.36 = 1.23kg"
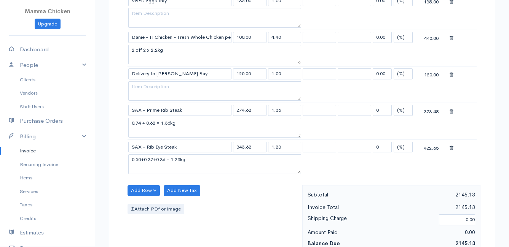
click at [234, 199] on div "Add Row Add Item Row Add Time Row Add New Tax Attach PDf or Image" at bounding box center [213, 219] width 178 height 68
click at [220, 194] on div "Add Row Add Item Row Add Time Row Add New Tax Attach PDf or Image" at bounding box center [213, 219] width 178 height 68
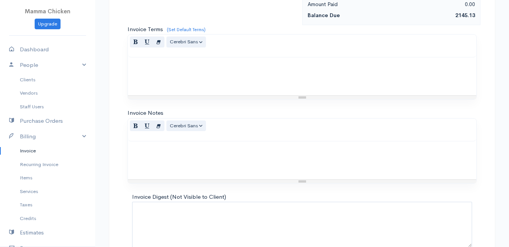
scroll to position [1106, 0]
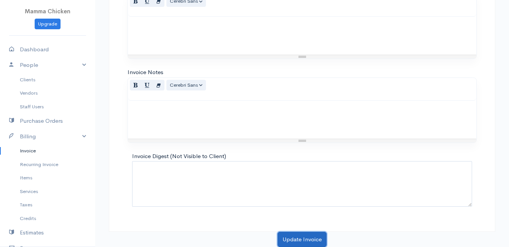
click at [302, 229] on button "Update Invoice" at bounding box center [301, 240] width 49 height 16
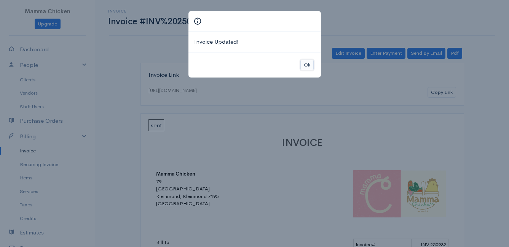
click at [308, 65] on button "Ok" at bounding box center [306, 65] width 13 height 11
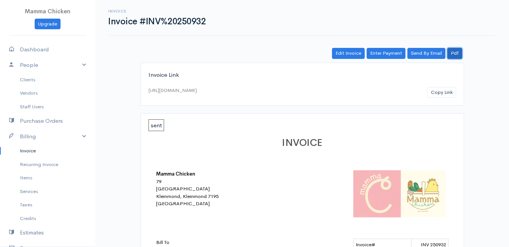
click at [455, 54] on link "Pdf" at bounding box center [454, 53] width 15 height 11
click at [35, 151] on link "Invoice" at bounding box center [47, 151] width 95 height 14
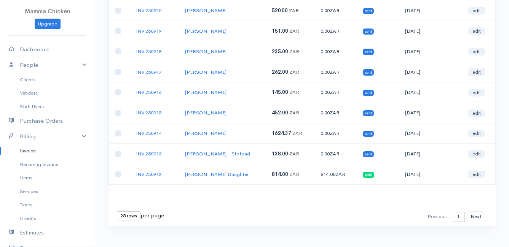
scroll to position [380, 0]
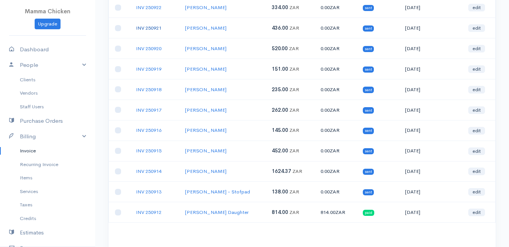
click at [148, 28] on link "INV 250921" at bounding box center [148, 28] width 25 height 6
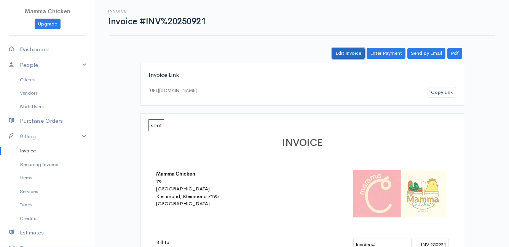
click at [349, 54] on link "Edit Invoice" at bounding box center [348, 53] width 33 height 11
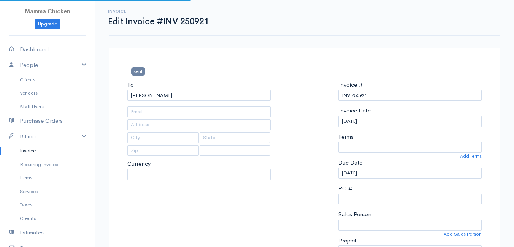
type input "[STREET_ADDRESS][PERSON_NAME]"
type input "Bettys Bay"
type input "7195"
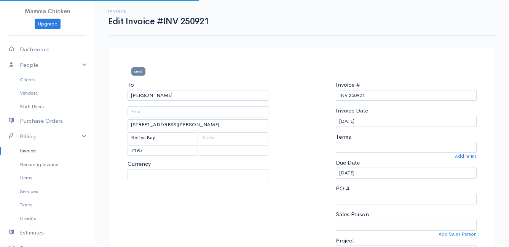
select select
select select "[GEOGRAPHIC_DATA]"
select select "ZAR"
select select "0"
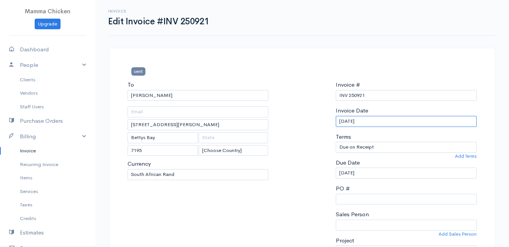
click at [381, 119] on input "[DATE]" at bounding box center [406, 121] width 141 height 11
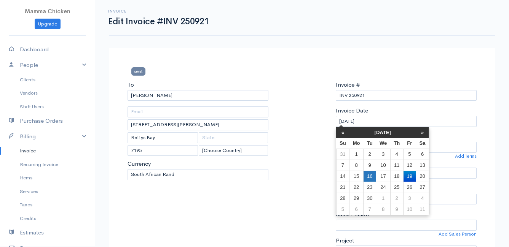
click at [371, 173] on td "16" at bounding box center [369, 176] width 13 height 11
type input "[DATE]"
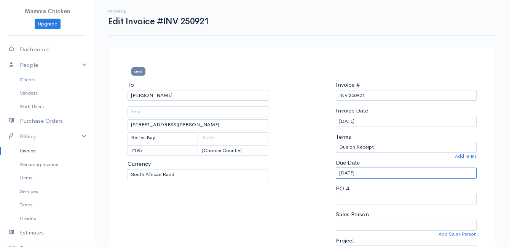
click at [371, 171] on input "[DATE]" at bounding box center [406, 173] width 141 height 11
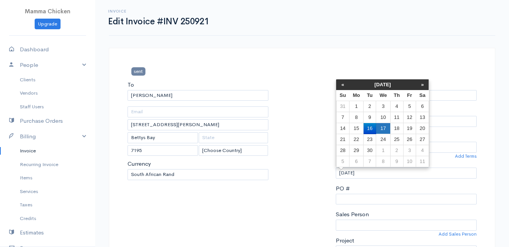
click at [385, 128] on td "17" at bounding box center [383, 128] width 14 height 11
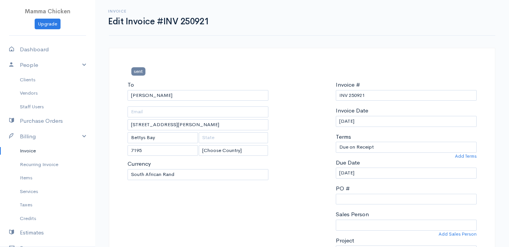
type input "[DATE]"
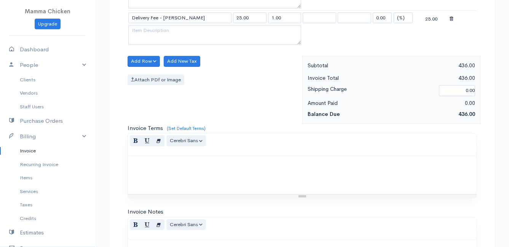
scroll to position [520, 0]
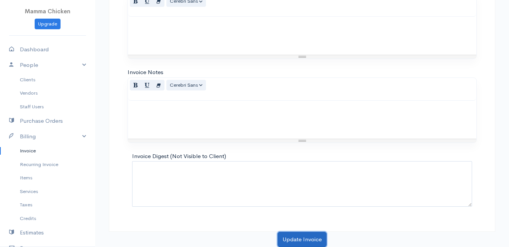
click at [293, 229] on button "Update Invoice" at bounding box center [301, 240] width 49 height 16
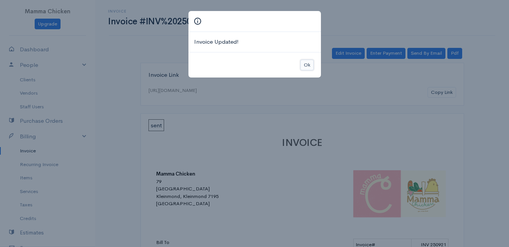
click at [305, 62] on button "Ok" at bounding box center [306, 65] width 13 height 11
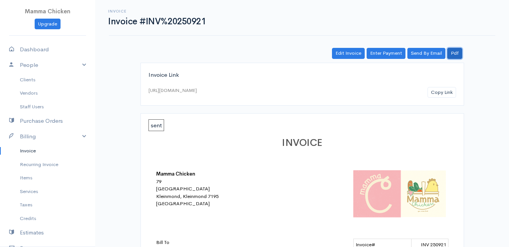
click at [454, 53] on link "Pdf" at bounding box center [454, 53] width 15 height 11
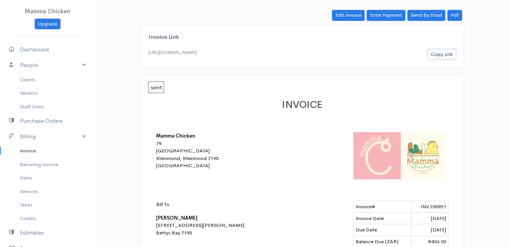
click at [436, 51] on button "Copy Link" at bounding box center [441, 54] width 29 height 11
click at [35, 153] on link "Invoice" at bounding box center [47, 151] width 95 height 14
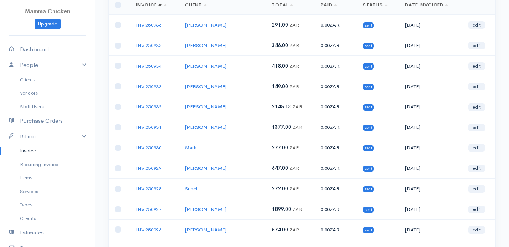
scroll to position [114, 0]
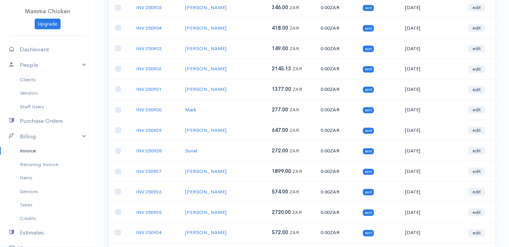
click at [144, 147] on td "INV 250928" at bounding box center [154, 151] width 49 height 21
click at [143, 150] on link "INV 250928" at bounding box center [148, 151] width 25 height 6
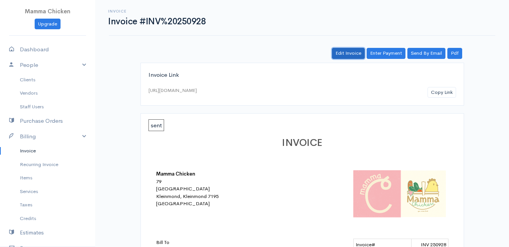
click at [350, 54] on link "Edit Invoice" at bounding box center [348, 53] width 33 height 11
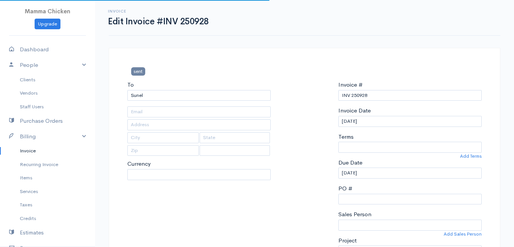
type input "[STREET_ADDRESS]"
type input "Kleinmond"
type input "7195"
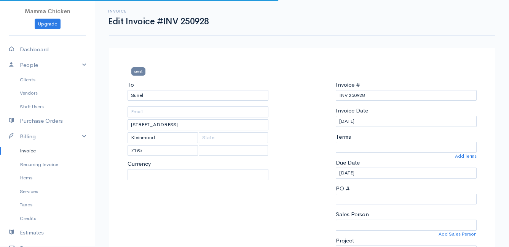
select select
select select "[GEOGRAPHIC_DATA]"
select select "ZAR"
select select "0"
click at [384, 120] on input "[DATE]" at bounding box center [406, 121] width 141 height 11
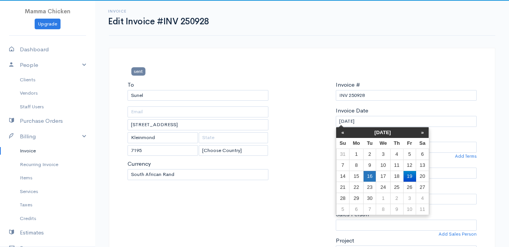
click at [370, 176] on td "16" at bounding box center [369, 176] width 13 height 11
type input "[DATE]"
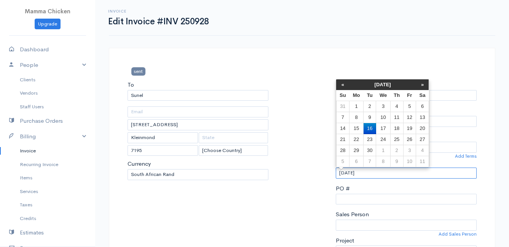
click at [373, 172] on input "[DATE]" at bounding box center [406, 173] width 141 height 11
click at [385, 128] on td "17" at bounding box center [383, 128] width 14 height 11
type input "[DATE]"
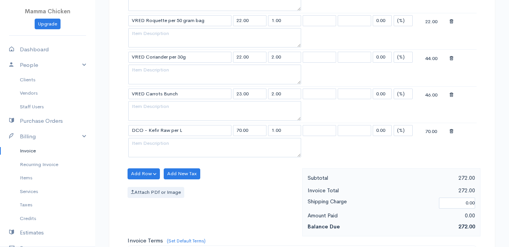
scroll to position [557, 0]
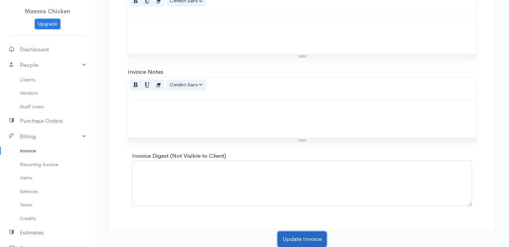
click at [305, 229] on button "Update Invoice" at bounding box center [301, 240] width 49 height 16
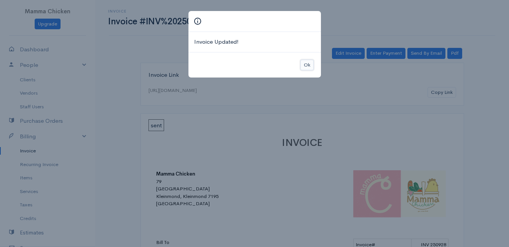
click at [304, 64] on button "Ok" at bounding box center [306, 65] width 13 height 11
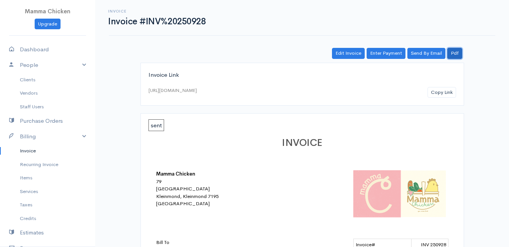
click at [456, 52] on link "Pdf" at bounding box center [454, 53] width 15 height 11
click at [38, 52] on link "Dashboard" at bounding box center [47, 50] width 95 height 16
select select "thistoyear"
